Goal: Task Accomplishment & Management: Use online tool/utility

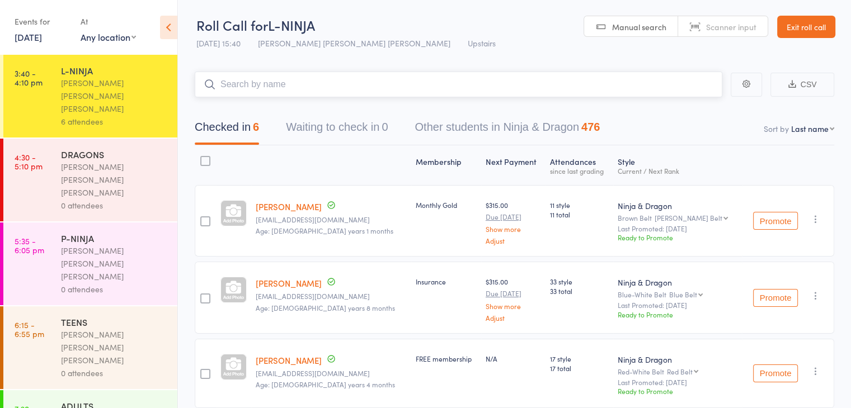
drag, startPoint x: 0, startPoint y: 0, endPoint x: 702, endPoint y: 73, distance: 706.2
click at [702, 73] on input "search" at bounding box center [458, 85] width 527 height 26
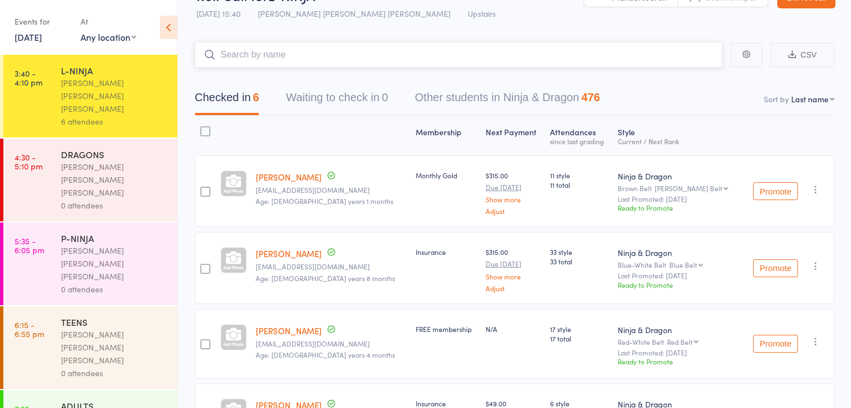
scroll to position [15, 0]
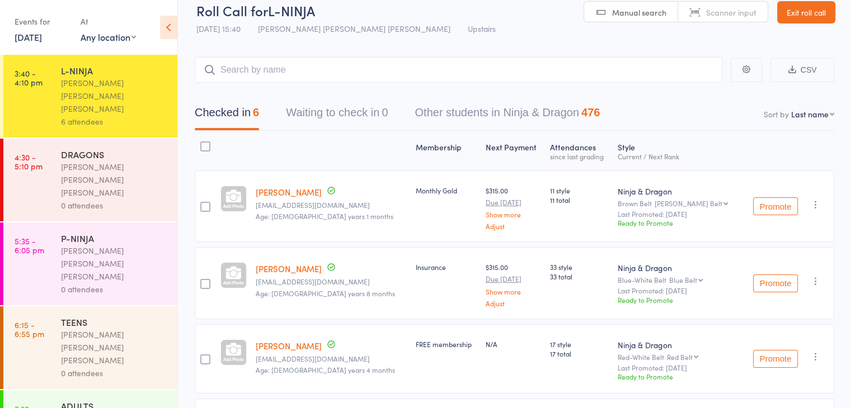
click at [83, 148] on div "DRAGONS" at bounding box center [114, 154] width 107 height 12
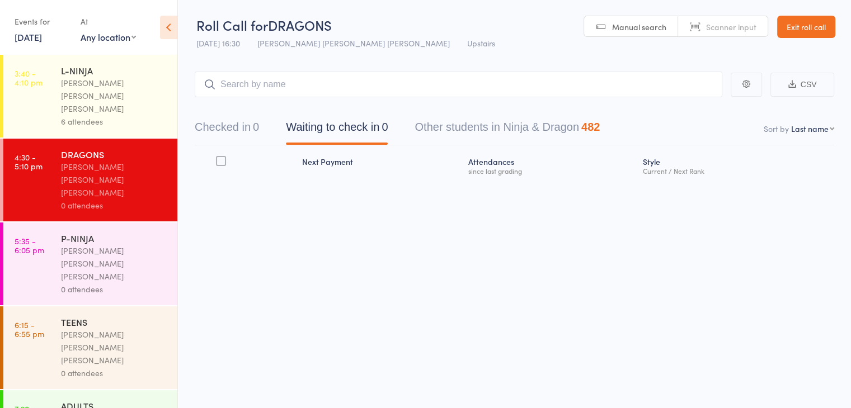
click at [231, 133] on button "Checked in 0" at bounding box center [227, 130] width 64 height 30
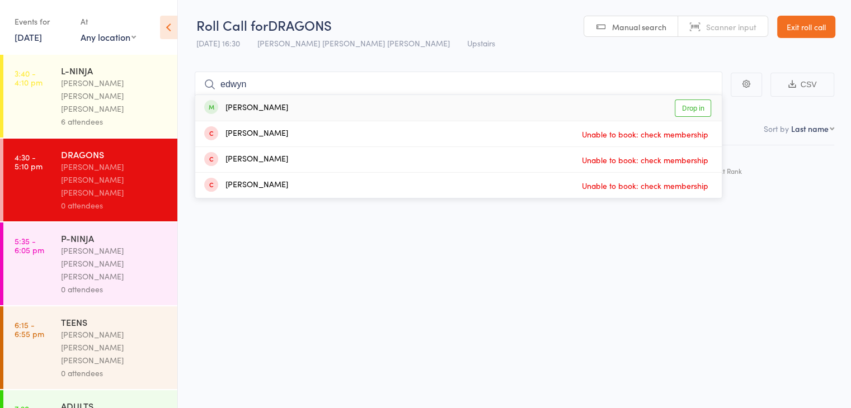
type input "edwyn"
click at [695, 106] on link "Drop in" at bounding box center [692, 108] width 36 height 17
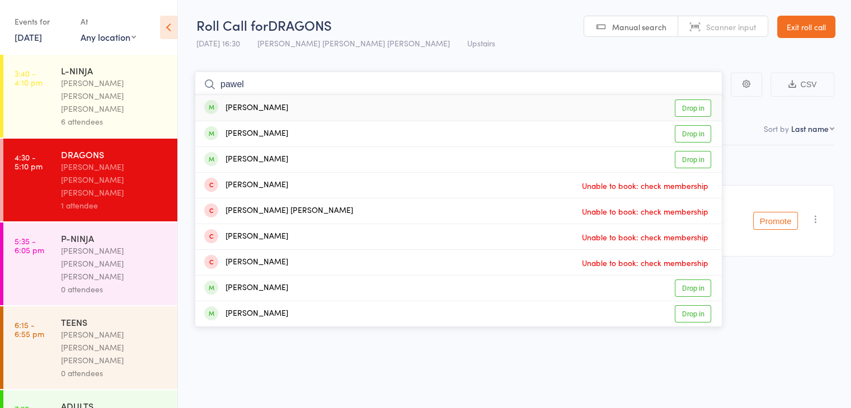
type input "pawel"
click at [702, 102] on link "Drop in" at bounding box center [692, 108] width 36 height 17
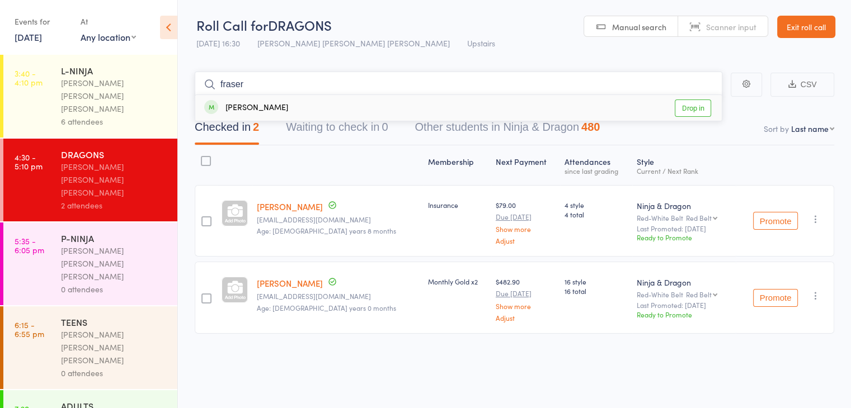
type input "fraser"
click at [682, 106] on link "Drop in" at bounding box center [692, 108] width 36 height 17
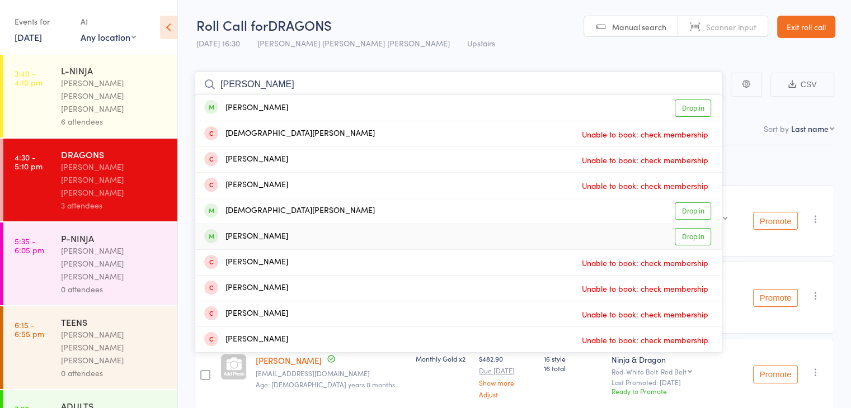
type input "[PERSON_NAME]"
click at [700, 234] on link "Drop in" at bounding box center [692, 236] width 36 height 17
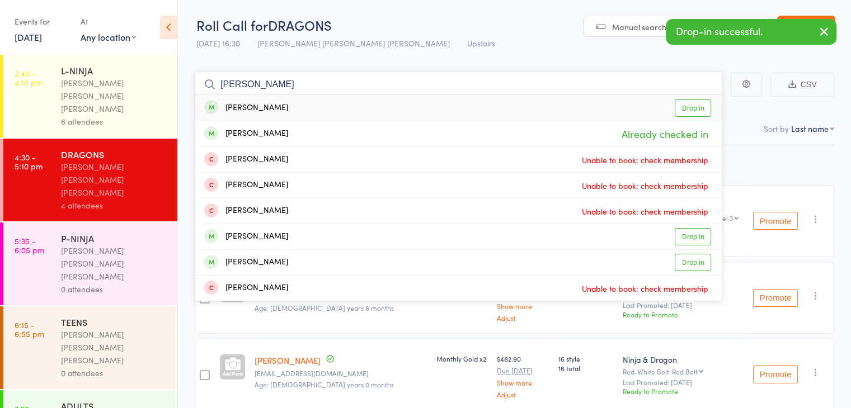
type input "[PERSON_NAME]"
click at [691, 107] on link "Drop in" at bounding box center [692, 108] width 36 height 17
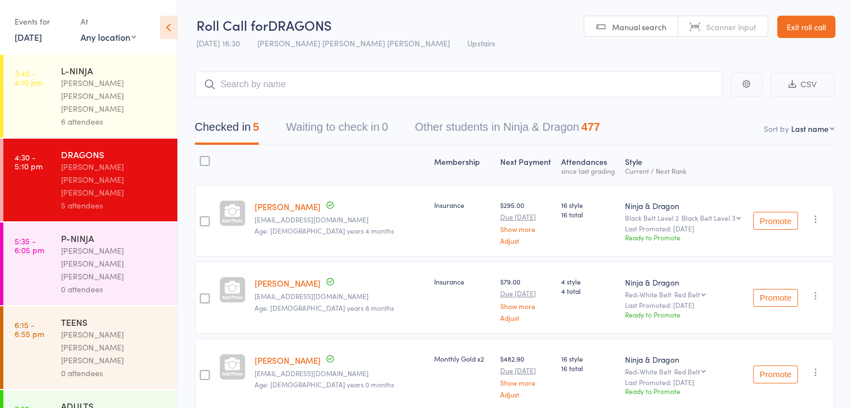
click at [820, 32] on link "Exit roll call" at bounding box center [806, 27] width 58 height 22
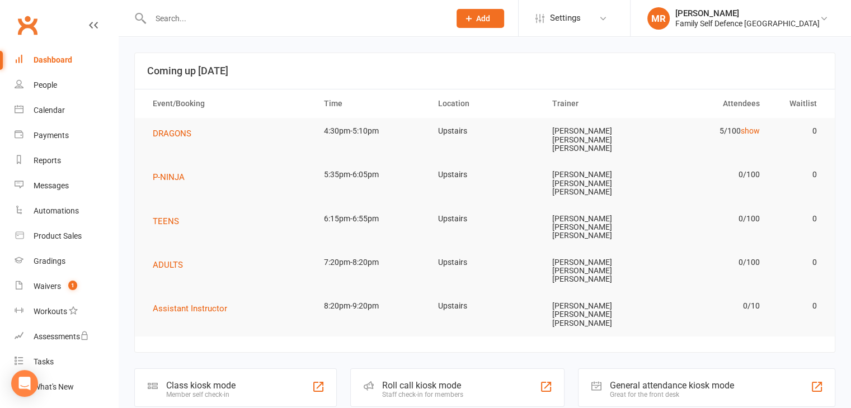
click at [464, 369] on div "Roll call kiosk mode Staff check-in for members" at bounding box center [457, 388] width 214 height 39
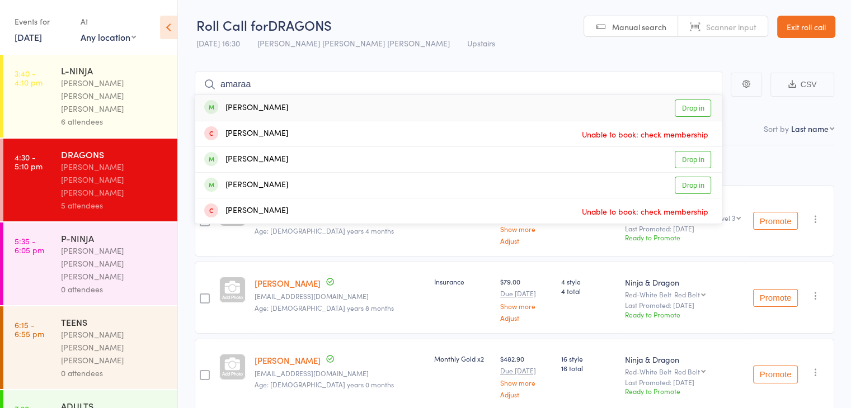
type input "amaraa"
click at [692, 110] on link "Drop in" at bounding box center [692, 108] width 36 height 17
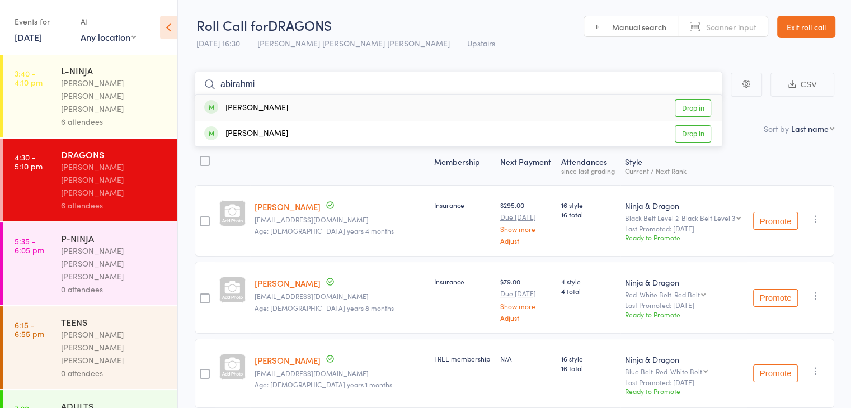
type input "abirahmi"
click at [698, 102] on link "Drop in" at bounding box center [692, 108] width 36 height 17
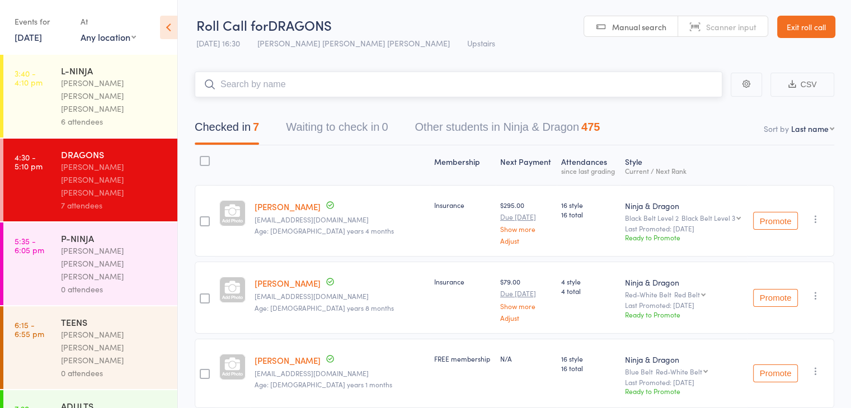
click at [683, 141] on nav "Checked in 7 Waiting to check in 0 Other students in Ninja & Dragon 475" at bounding box center [514, 130] width 666 height 30
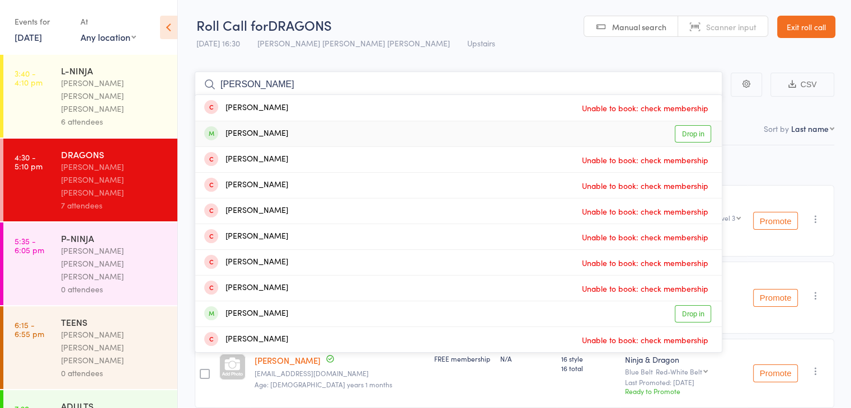
type input "liam"
click at [308, 141] on div "Liam Sarabi Drop in" at bounding box center [458, 133] width 526 height 25
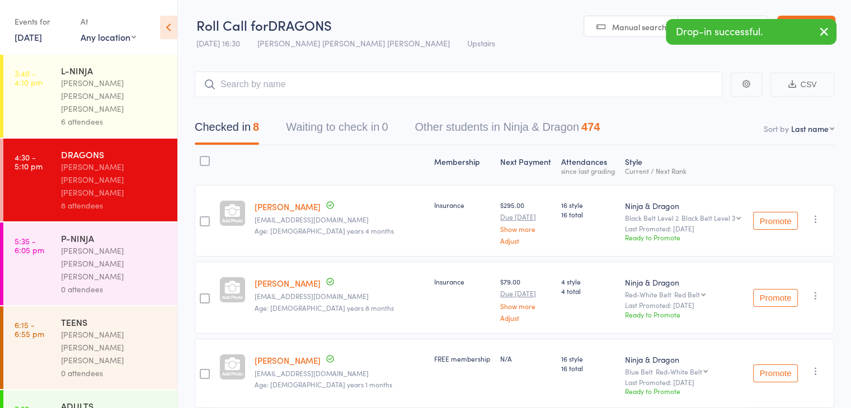
click at [88, 89] on div "[PERSON_NAME] [PERSON_NAME] [PERSON_NAME]" at bounding box center [114, 96] width 107 height 39
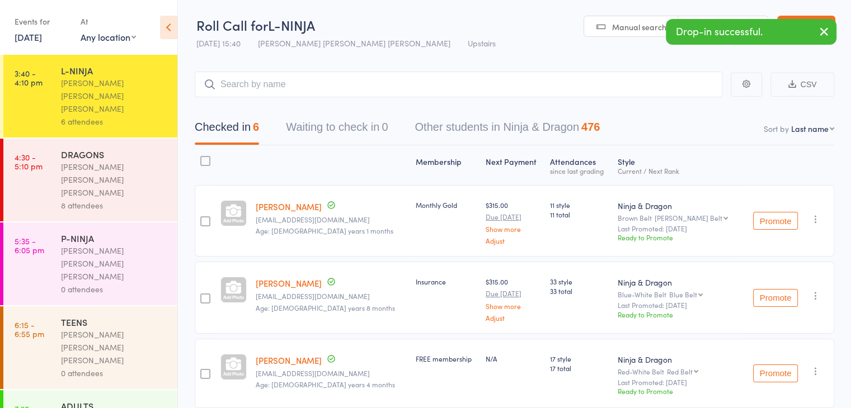
click at [286, 92] on input "search" at bounding box center [458, 85] width 527 height 26
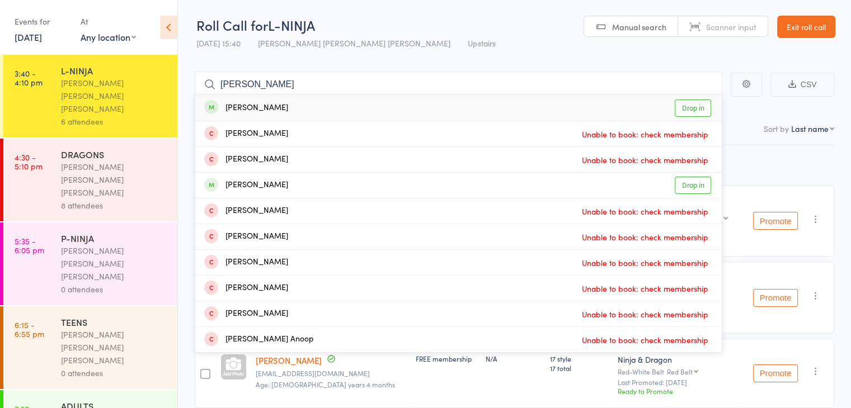
type input "alan"
click at [291, 111] on div "Alan Mehdi Drop in" at bounding box center [458, 108] width 526 height 26
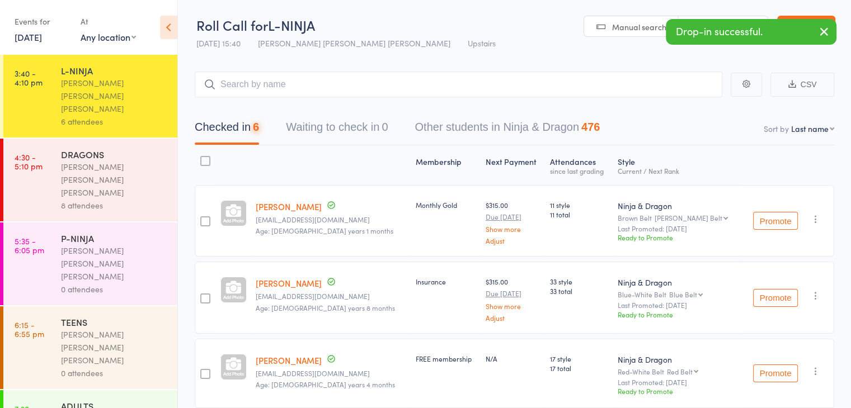
click at [122, 199] on div "8 attendees" at bounding box center [114, 205] width 107 height 13
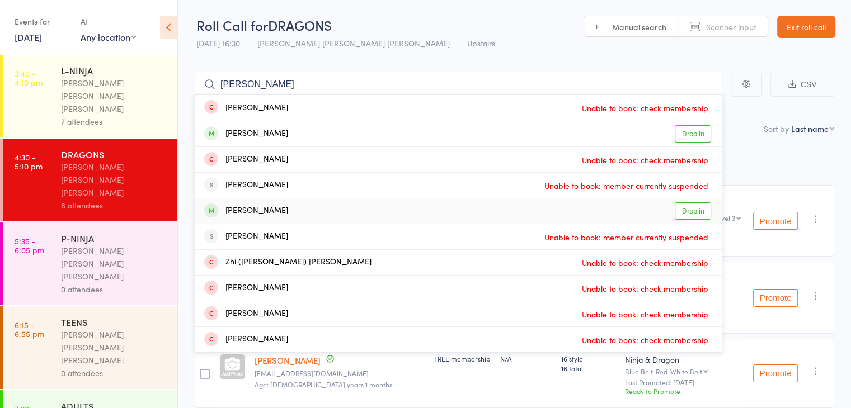
type input "ryan"
click at [490, 223] on div "Ryan Mehdi Drop in" at bounding box center [458, 211] width 526 height 25
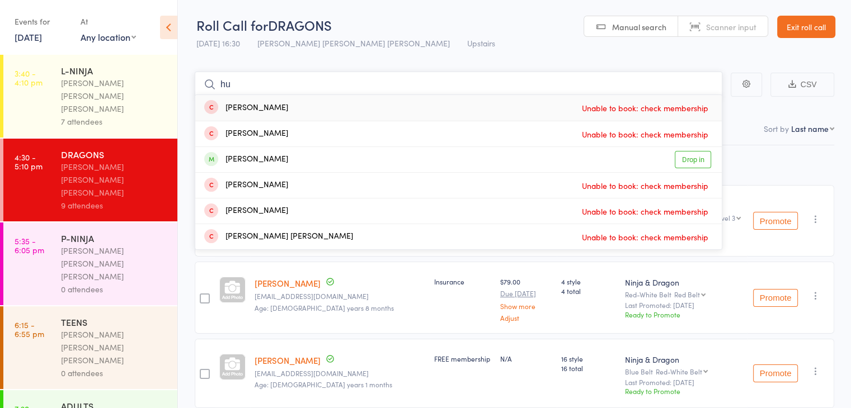
type input "h"
